Goal: Information Seeking & Learning: Stay updated

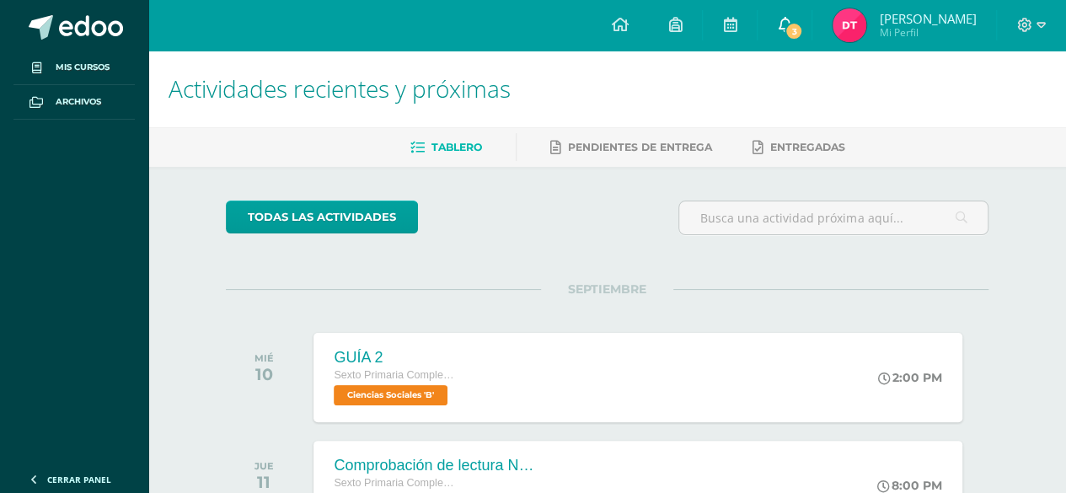
click at [796, 24] on span "3" at bounding box center [793, 31] width 19 height 19
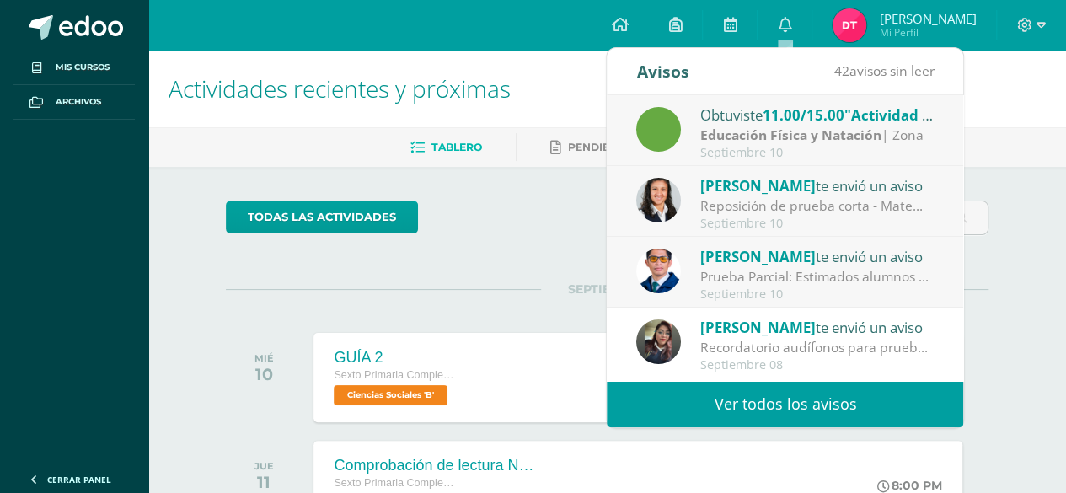
click at [793, 210] on div "Reposición de prueba corta - Matemática: Estimado Alumno Recuerda que para esta…" at bounding box center [817, 205] width 234 height 19
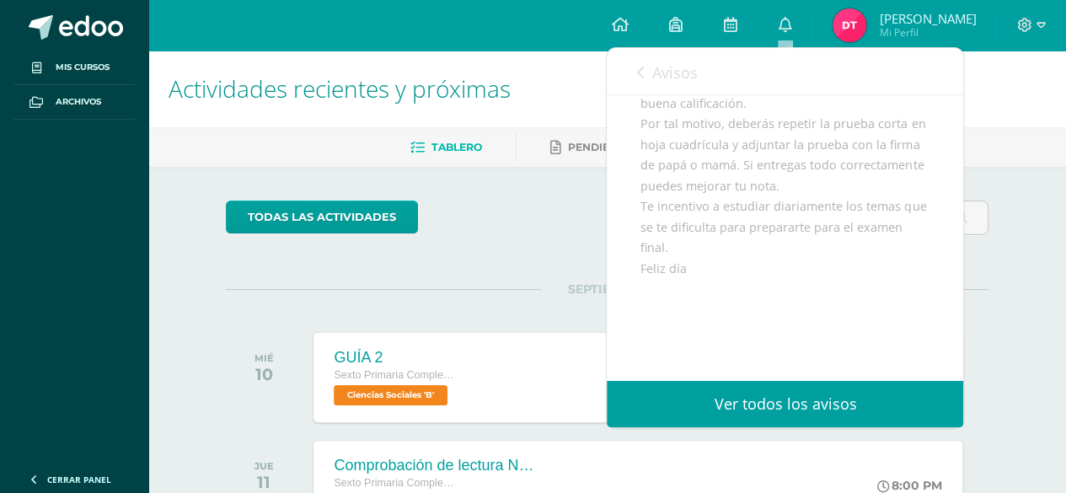
scroll to position [323, 0]
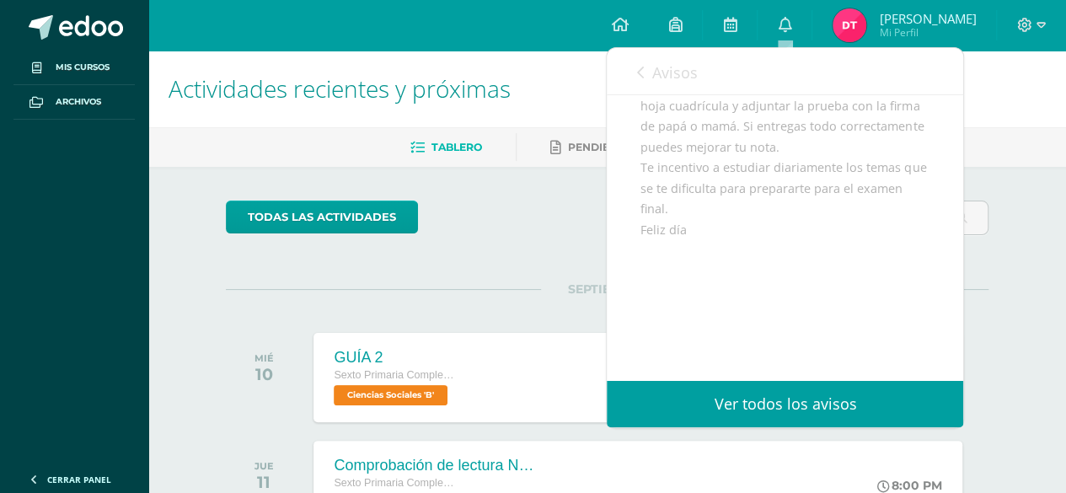
click at [638, 78] on icon at bounding box center [639, 72] width 7 height 13
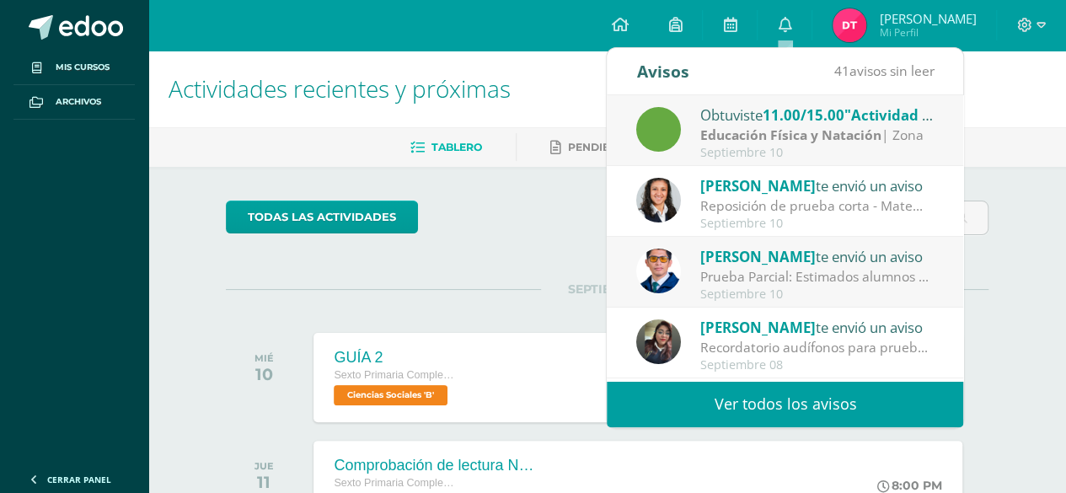
click at [889, 262] on div "Alejandro Zavala te envió un aviso" at bounding box center [817, 256] width 234 height 22
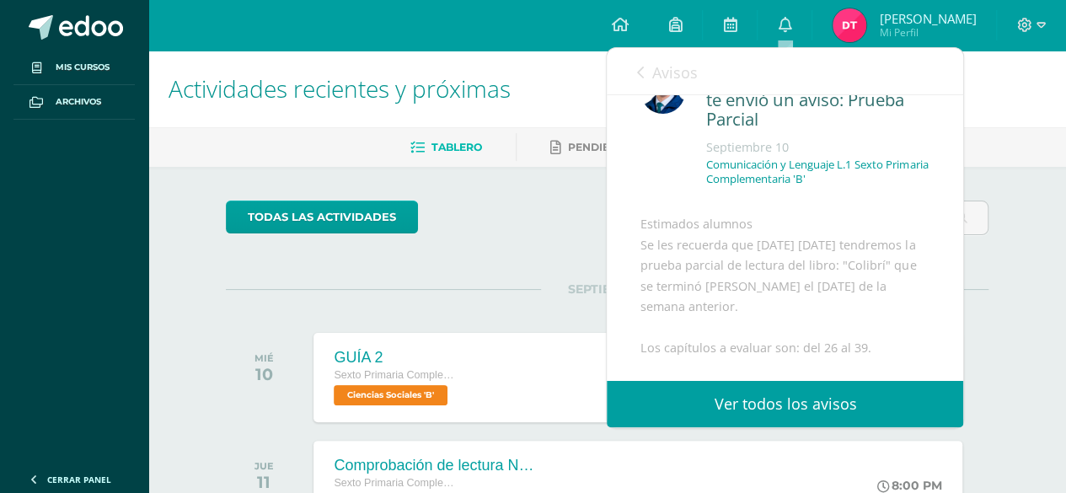
scroll to position [0, 0]
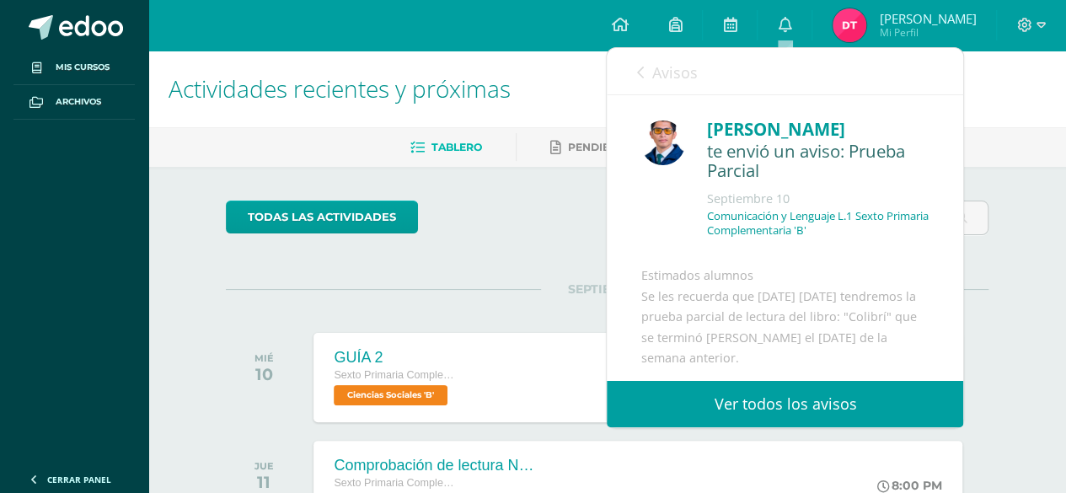
click at [649, 72] on link "Avisos" at bounding box center [666, 72] width 61 height 48
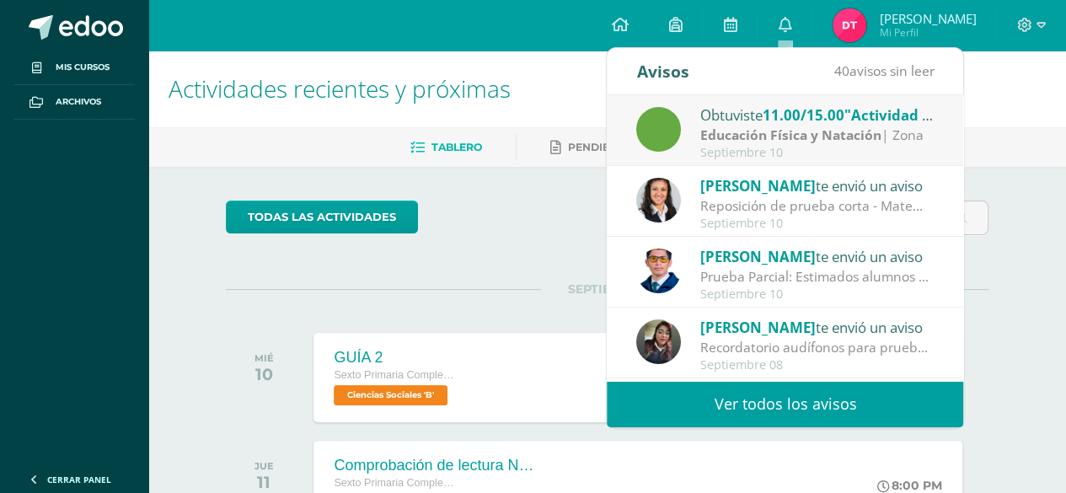
click at [804, 202] on div "Reposición de prueba corta - Matemática: Estimado Alumno Recuerda que para esta…" at bounding box center [817, 205] width 234 height 19
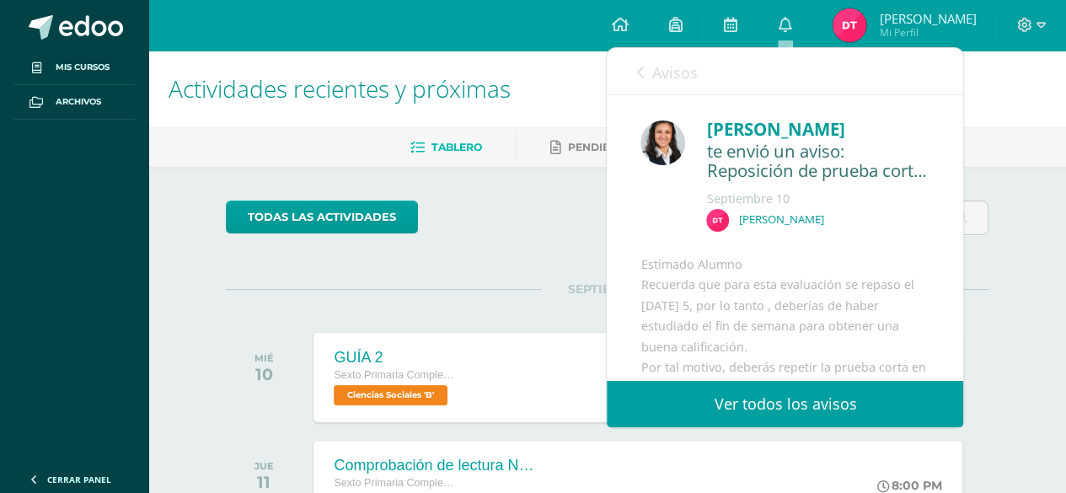
drag, startPoint x: 692, startPoint y: 124, endPoint x: 859, endPoint y: 185, distance: 177.7
click at [859, 185] on div "Brenda Pérez te envió un aviso: Reposición de prueba corta - Matemática Septiem…" at bounding box center [814, 179] width 230 height 126
click at [651, 68] on span "Avisos" at bounding box center [673, 72] width 45 height 20
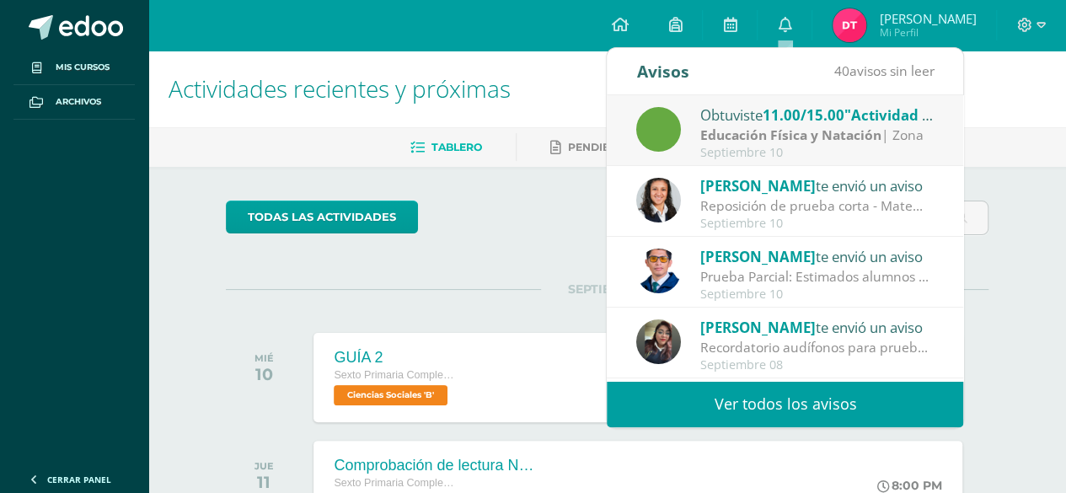
click at [804, 402] on link "Ver todos los avisos" at bounding box center [784, 404] width 356 height 46
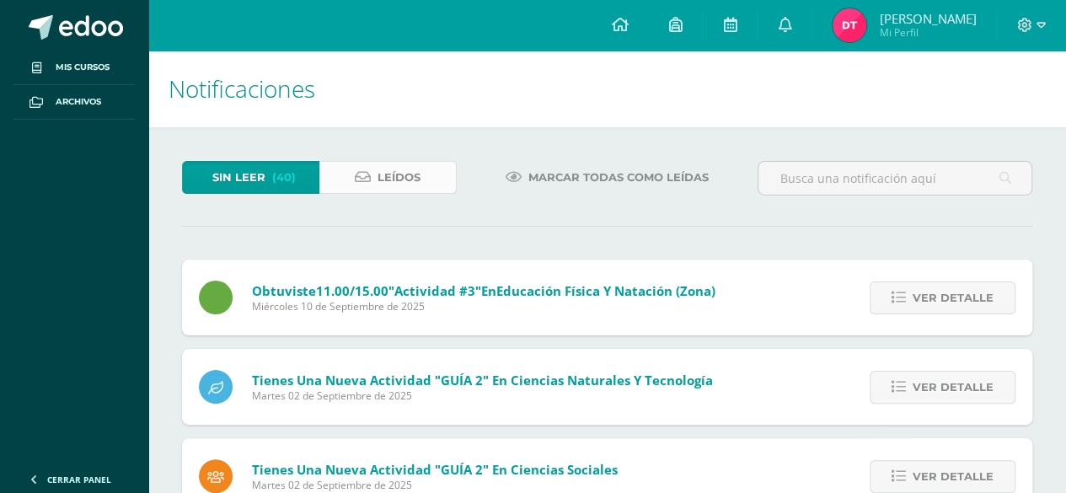
click at [355, 181] on icon at bounding box center [363, 177] width 16 height 14
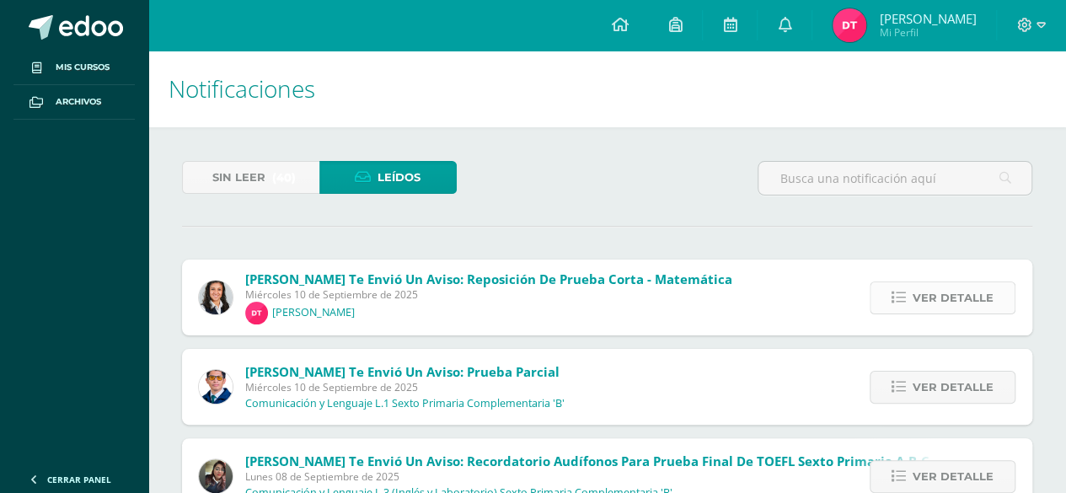
click at [940, 296] on span "Ver detalle" at bounding box center [952, 297] width 81 height 31
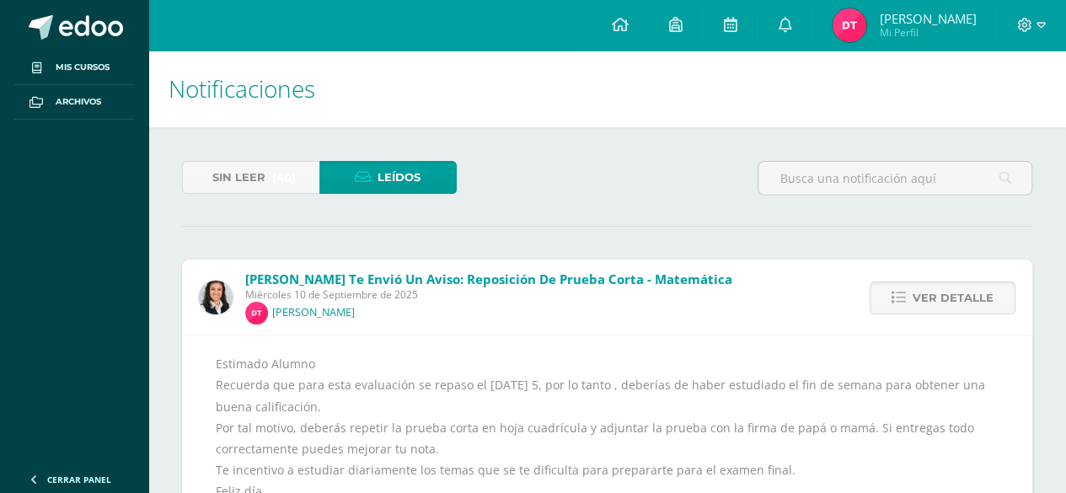
drag, startPoint x: 239, startPoint y: 272, endPoint x: 418, endPoint y: 291, distance: 179.6
click at [418, 291] on div "[PERSON_NAME] te envió un aviso: Reposición de prueba corta - Matemática [DATE]…" at bounding box center [465, 297] width 567 height 76
copy span "[PERSON_NAME] te envió un aviso: Reposición de prueba corta - Matemática [DATE]"
click at [522, 353] on div "Estimado Alumno Recuerda que para esta evaluación se repaso el [DATE] 5, por lo…" at bounding box center [607, 438] width 782 height 170
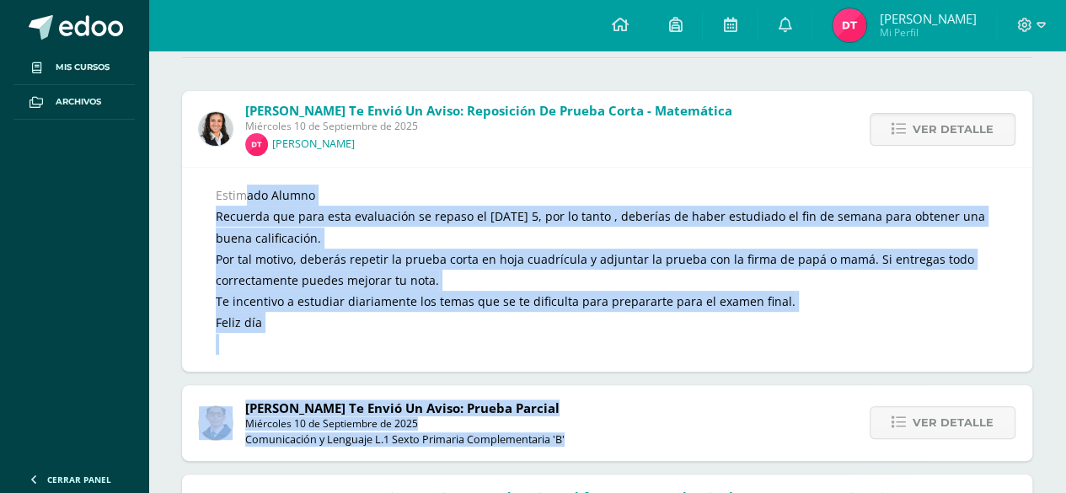
scroll to position [179, 0]
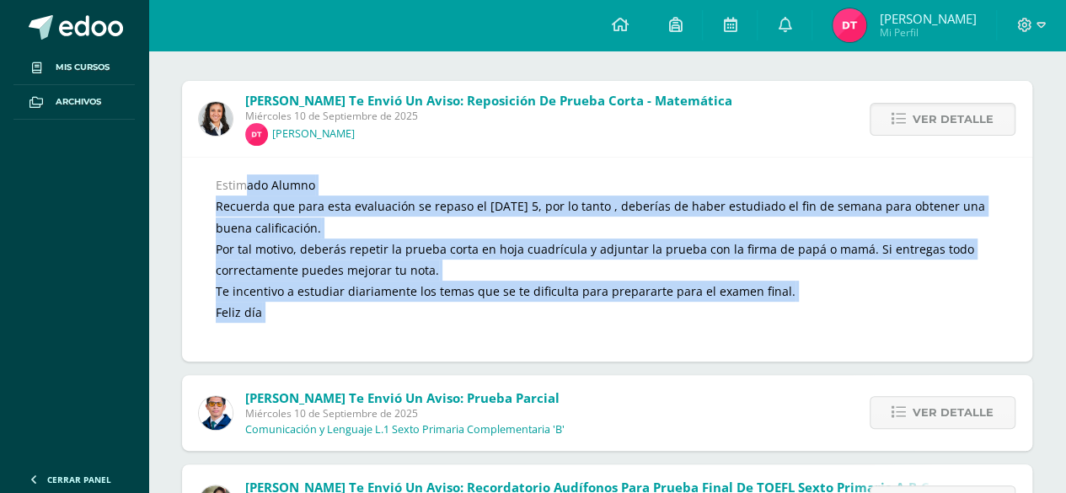
drag, startPoint x: 207, startPoint y: 364, endPoint x: 264, endPoint y: 324, distance: 68.9
click at [264, 324] on div "Estimado Alumno Recuerda que para esta evaluación se repaso el [DATE] 5, por lo…" at bounding box center [607, 259] width 850 height 205
copy div "Estimado Alumno Recuerda que para esta evaluación se repaso el [DATE] 5, por lo…"
click at [445, 159] on div "Estimado Alumno Recuerda que para esta evaluación se repaso el [DATE] 5, por lo…" at bounding box center [607, 259] width 850 height 205
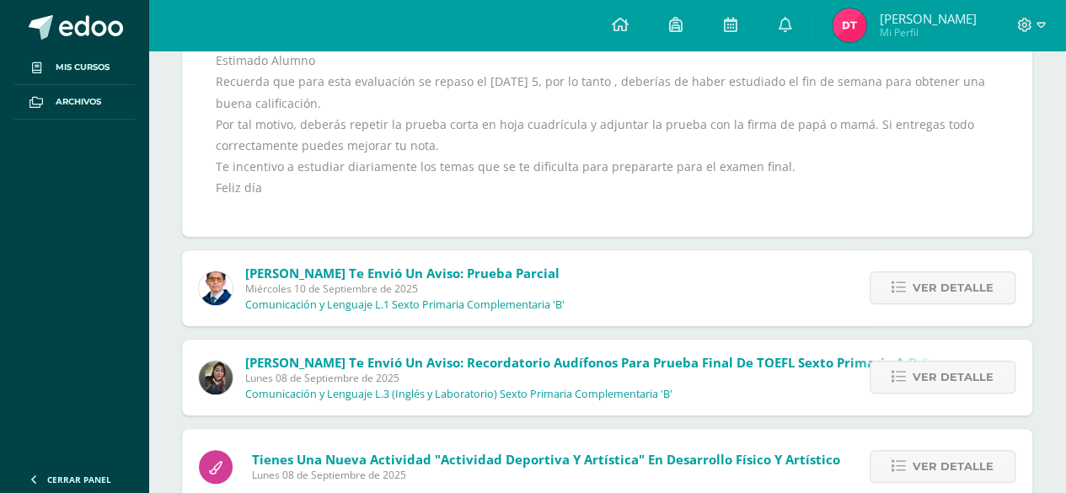
scroll to position [303, 0]
click at [965, 296] on span "Ver detalle" at bounding box center [952, 287] width 81 height 31
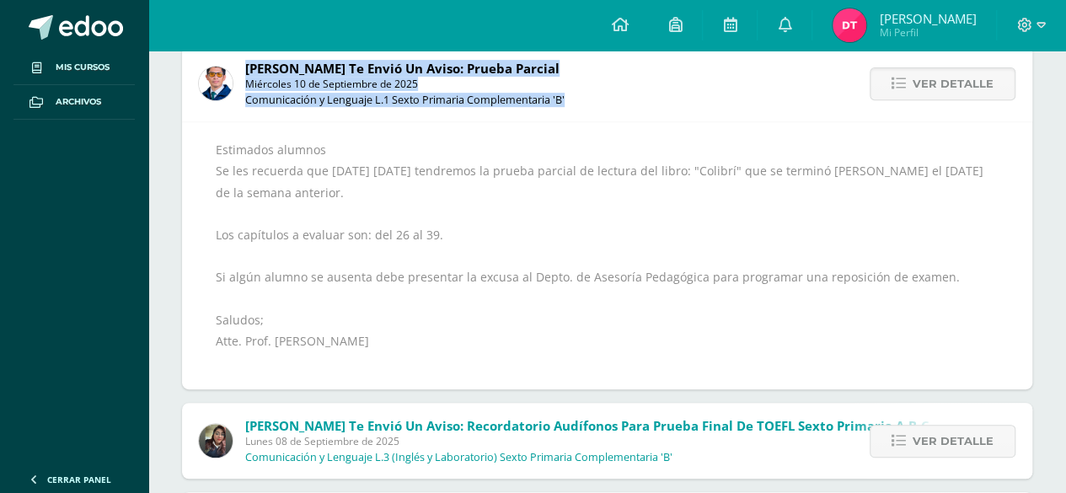
drag, startPoint x: 240, startPoint y: 58, endPoint x: 572, endPoint y: 92, distance: 333.6
click at [572, 92] on div "[PERSON_NAME] te envió un aviso: Prueba Parcial [DATE] Comunicación y Lenguaje …" at bounding box center [381, 83] width 399 height 76
copy span "[PERSON_NAME] te envió un aviso: Prueba Parcial [DATE] Comunicación y Lenguaje …"
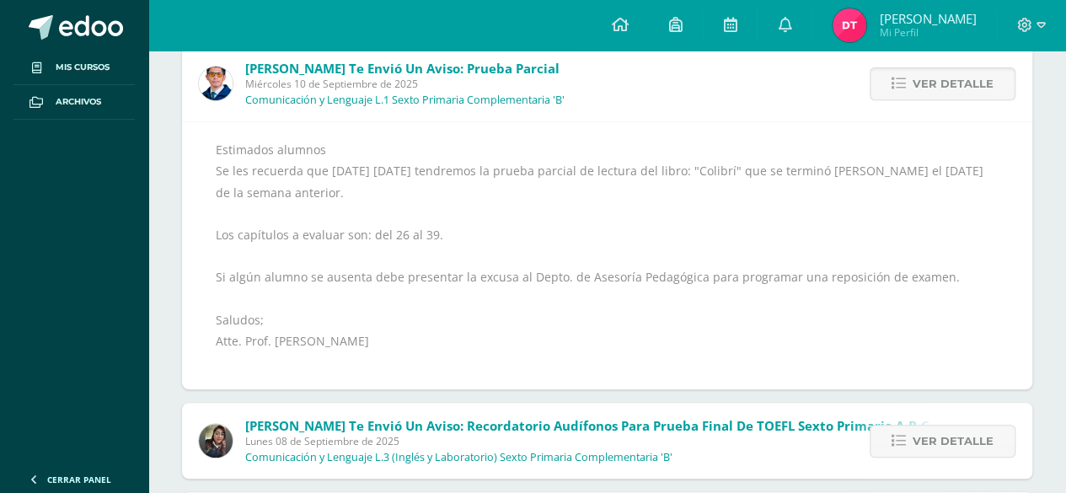
click at [300, 152] on div "Estimados alumnos Se les recuerda que [DATE] [DATE] tendremos la prueba parcial…" at bounding box center [607, 255] width 782 height 233
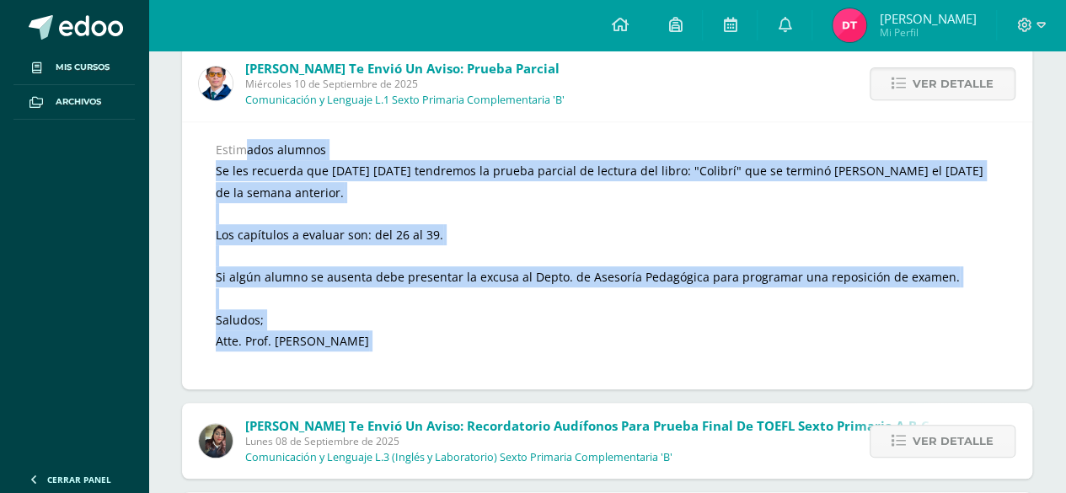
drag, startPoint x: 214, startPoint y: 144, endPoint x: 430, endPoint y: 358, distance: 303.8
click at [430, 358] on div "Estimados alumnos Se les recuerda que [DATE] [DATE] tendremos la prueba parcial…" at bounding box center [607, 255] width 850 height 268
copy div "Estimados alumnos Se les recuerda que [DATE] [DATE] tendremos la prueba parcial…"
click at [424, 196] on div "Estimados alumnos Se les recuerda que [DATE] [DATE] tendremos la prueba parcial…" at bounding box center [607, 255] width 782 height 233
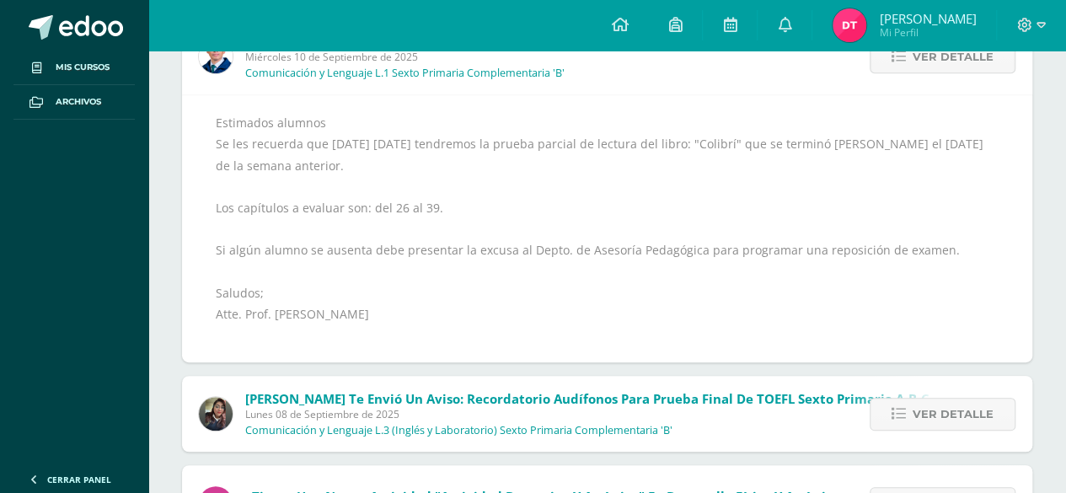
scroll to position [333, 0]
